Goal: Check status: Check status

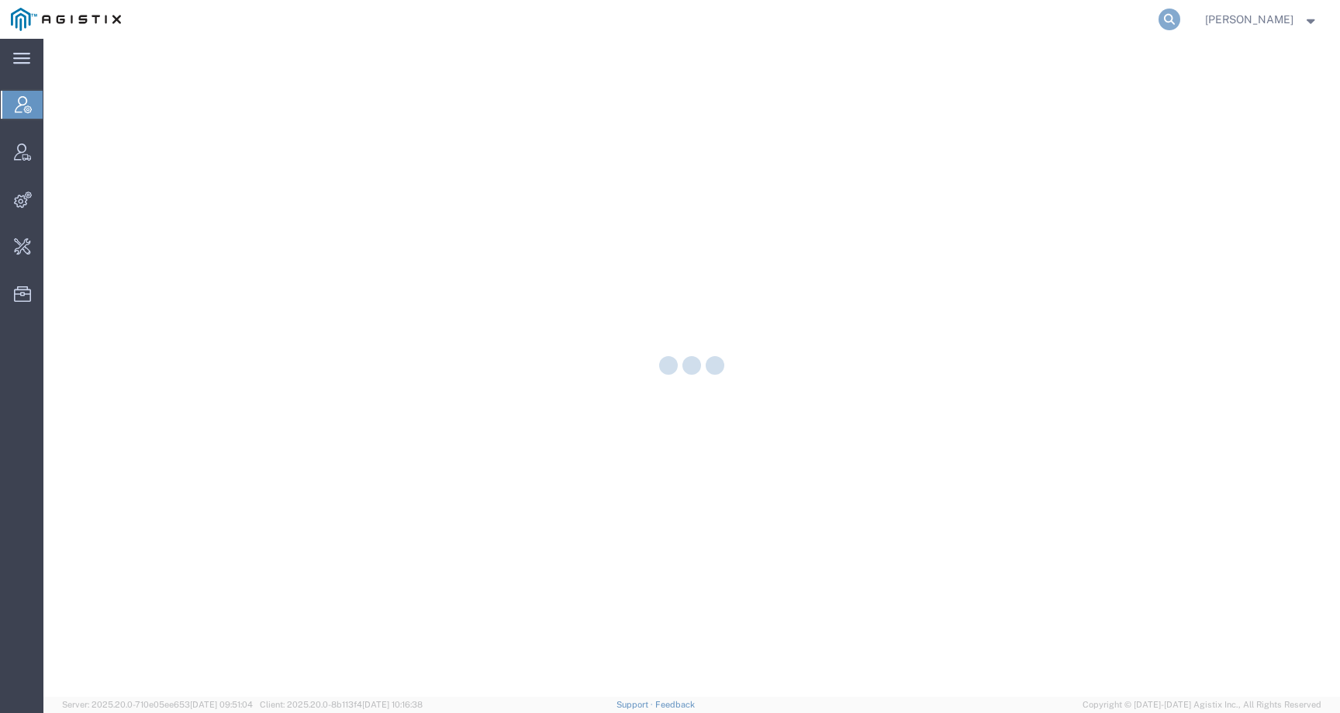
click at [1180, 26] on icon at bounding box center [1169, 20] width 22 height 22
click at [1147, 26] on input "search" at bounding box center [922, 19] width 471 height 37
paste input "57007760"
type input "57007760"
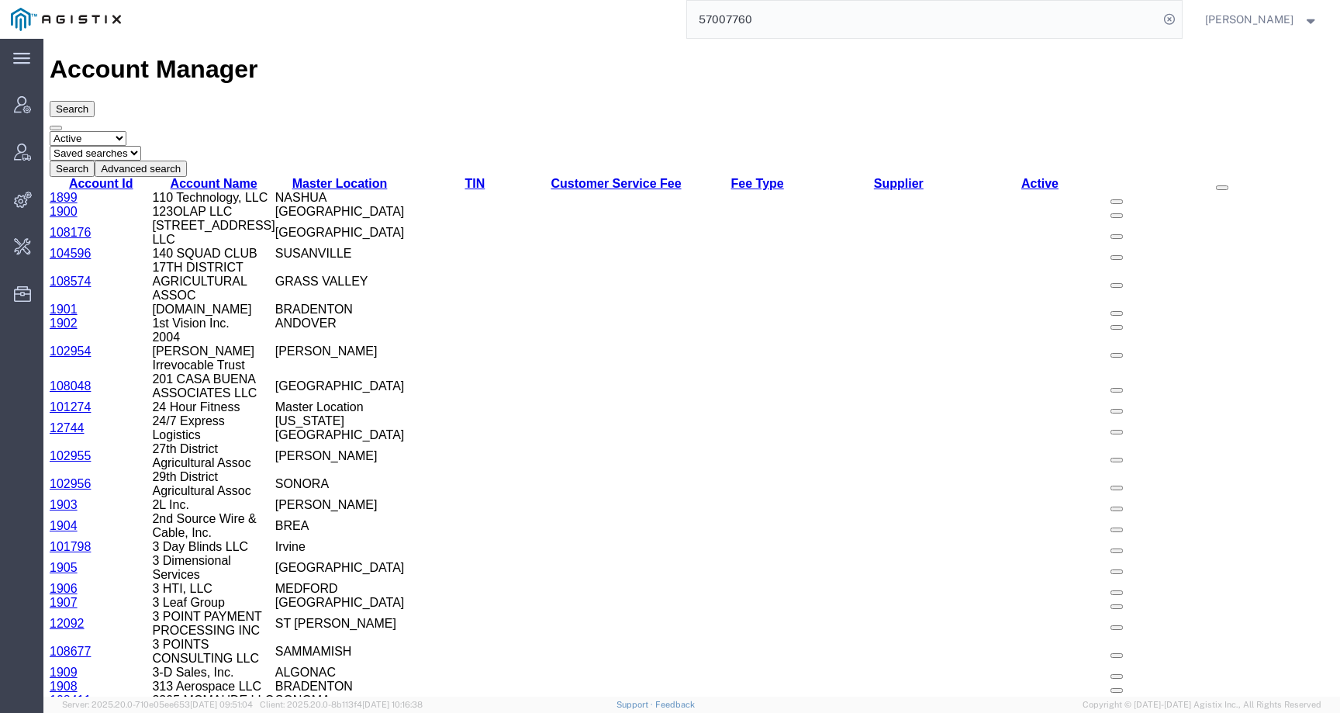
click at [844, 19] on input "57007760" at bounding box center [922, 19] width 471 height 37
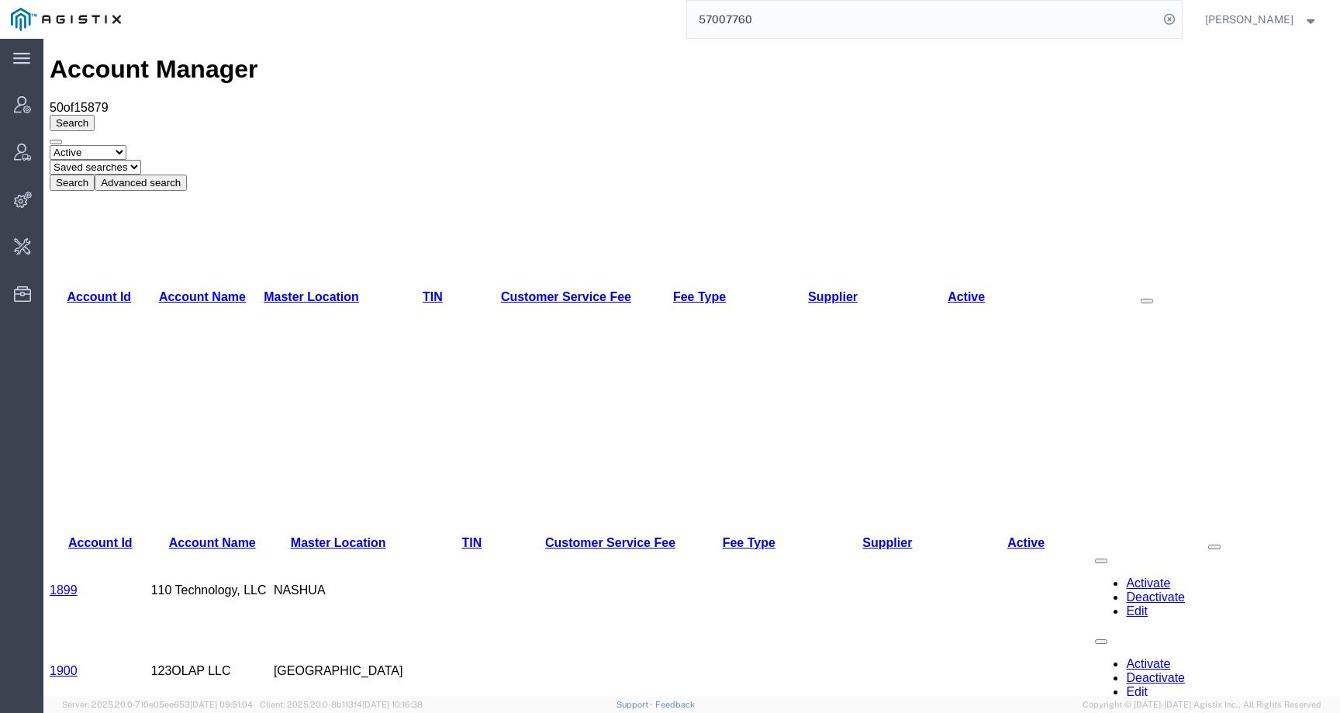
drag, startPoint x: 799, startPoint y: 1, endPoint x: 790, endPoint y: 1, distance: 8.5
click at [792, 1] on input "57007760" at bounding box center [922, 19] width 471 height 37
drag, startPoint x: 792, startPoint y: 33, endPoint x: 685, endPoint y: 19, distance: 107.8
click at [685, 19] on div "57007760" at bounding box center [657, 19] width 1050 height 39
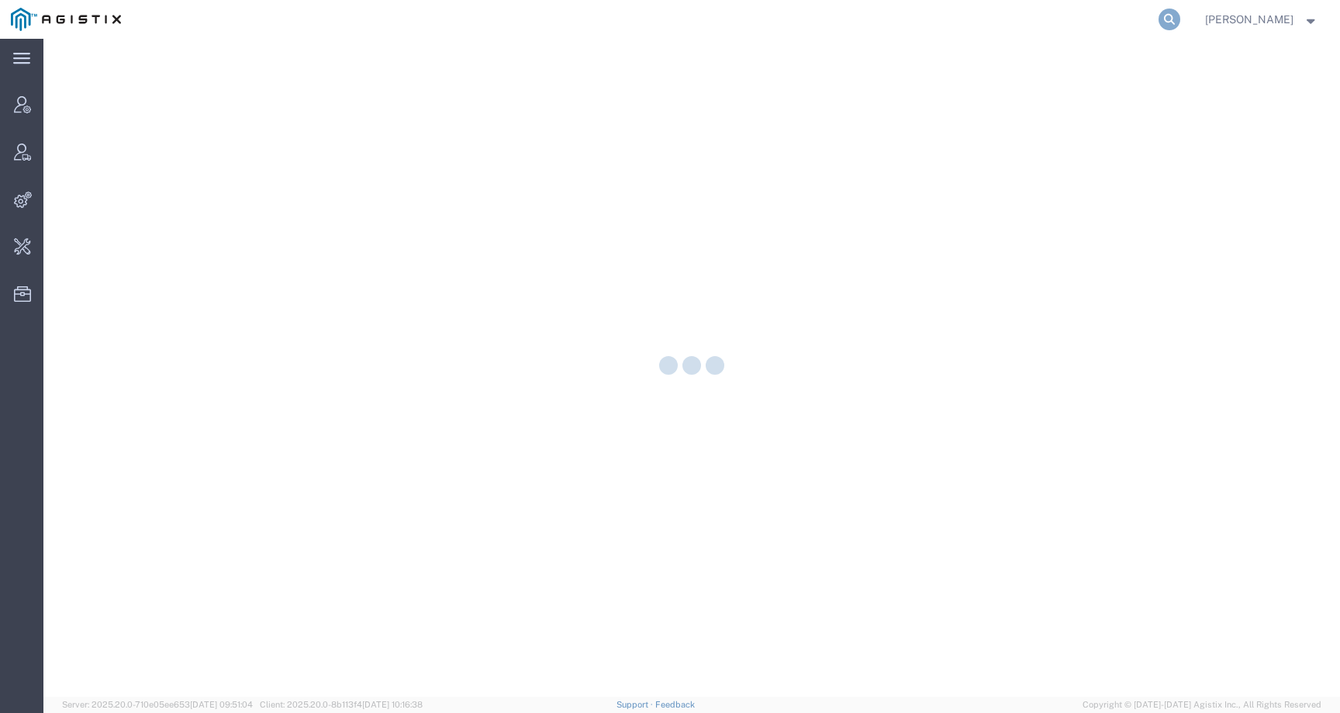
click at [1180, 27] on icon at bounding box center [1169, 20] width 22 height 22
click at [1118, 22] on input "search" at bounding box center [922, 19] width 471 height 37
paste input "57007760"
type input "57007760"
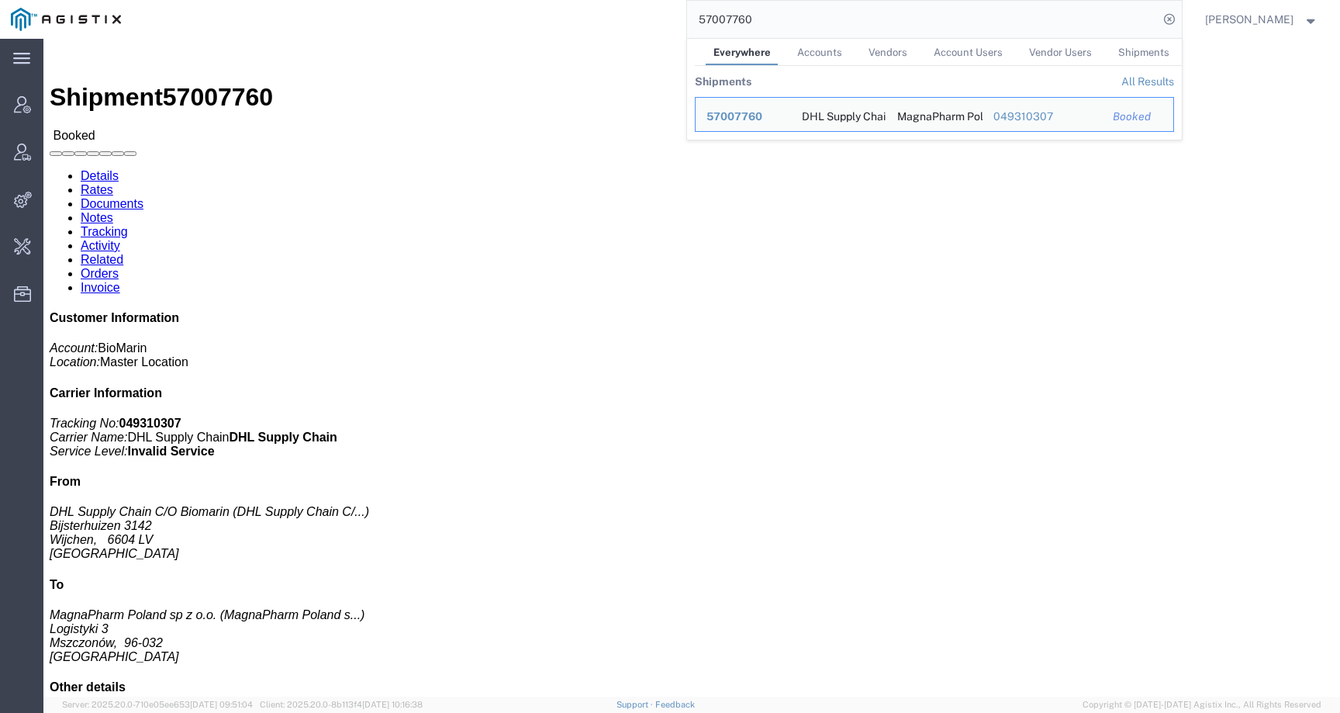
click h3 "VOX 10X 0.56MG/VL 10X 0.7ML /DWS DE Medicaments, consisting, mixed"
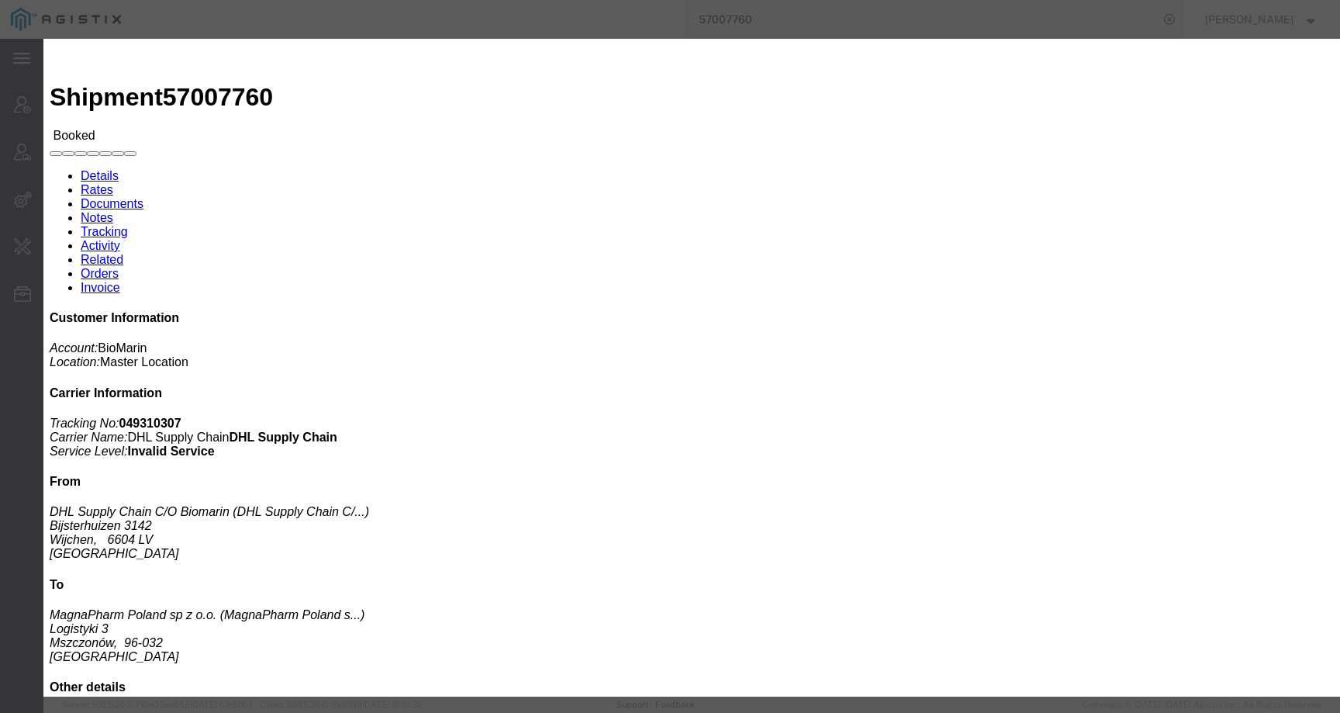
click div
click div "Product Name: VOX 10X 0.56MG/VL 10X 0.7ML /DWS DE Medicaments, consisting, mixe…"
click icon "button"
